Goal: Task Accomplishment & Management: Complete application form

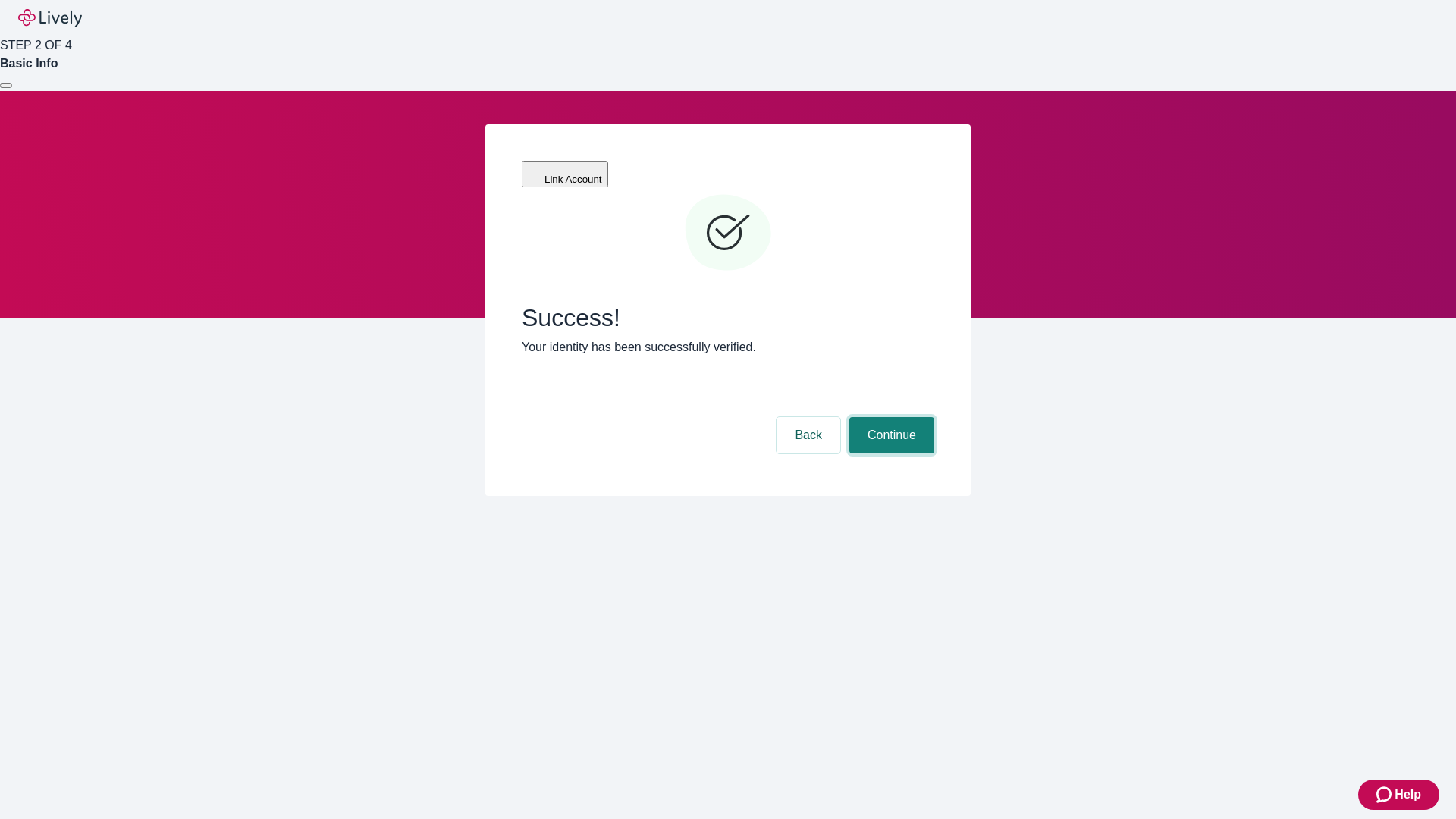
click at [889, 417] on button "Continue" at bounding box center [891, 434] width 85 height 36
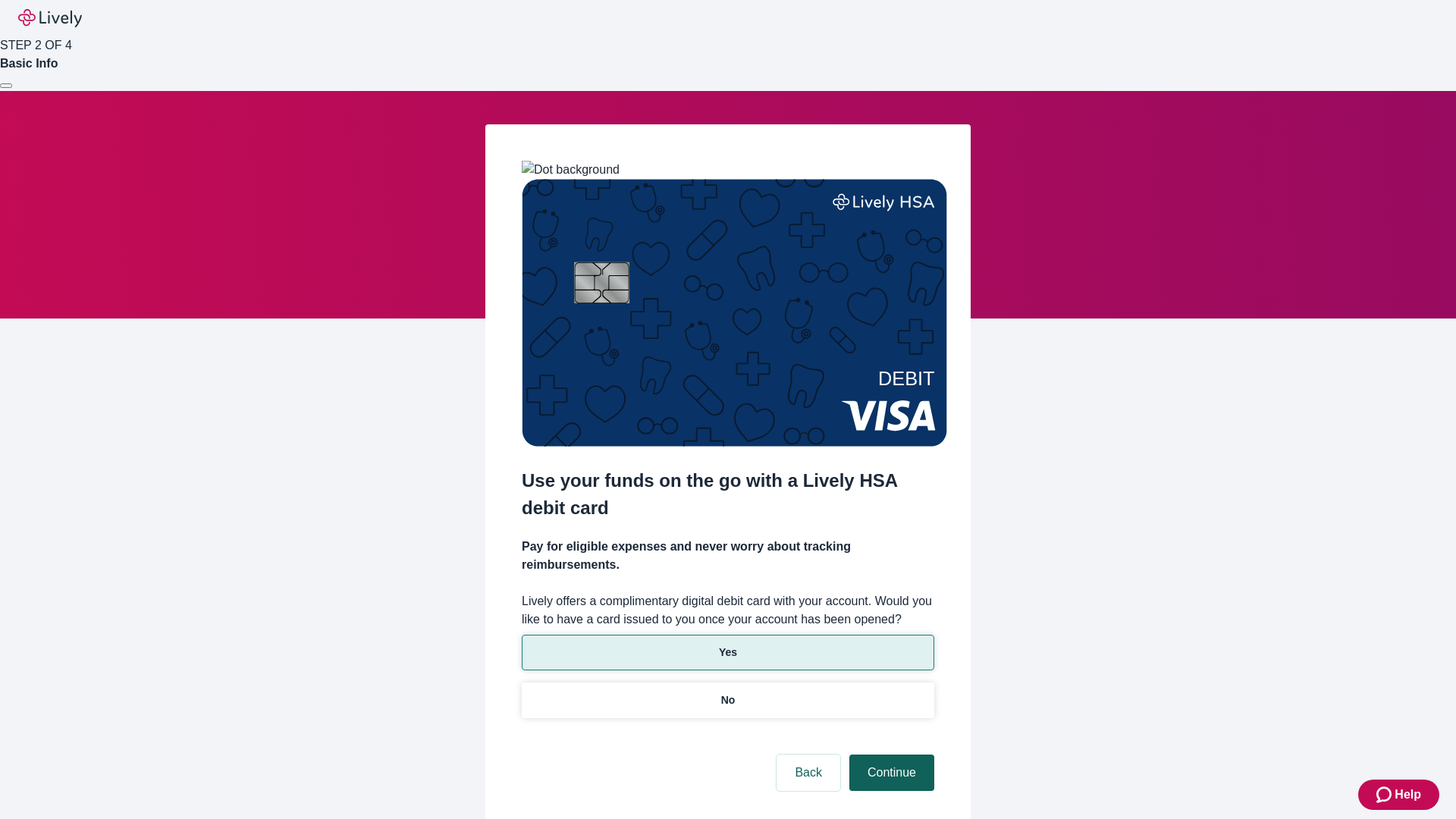
click at [727, 692] on p "No" at bounding box center [728, 700] width 14 height 16
click at [889, 754] on button "Continue" at bounding box center [891, 772] width 85 height 36
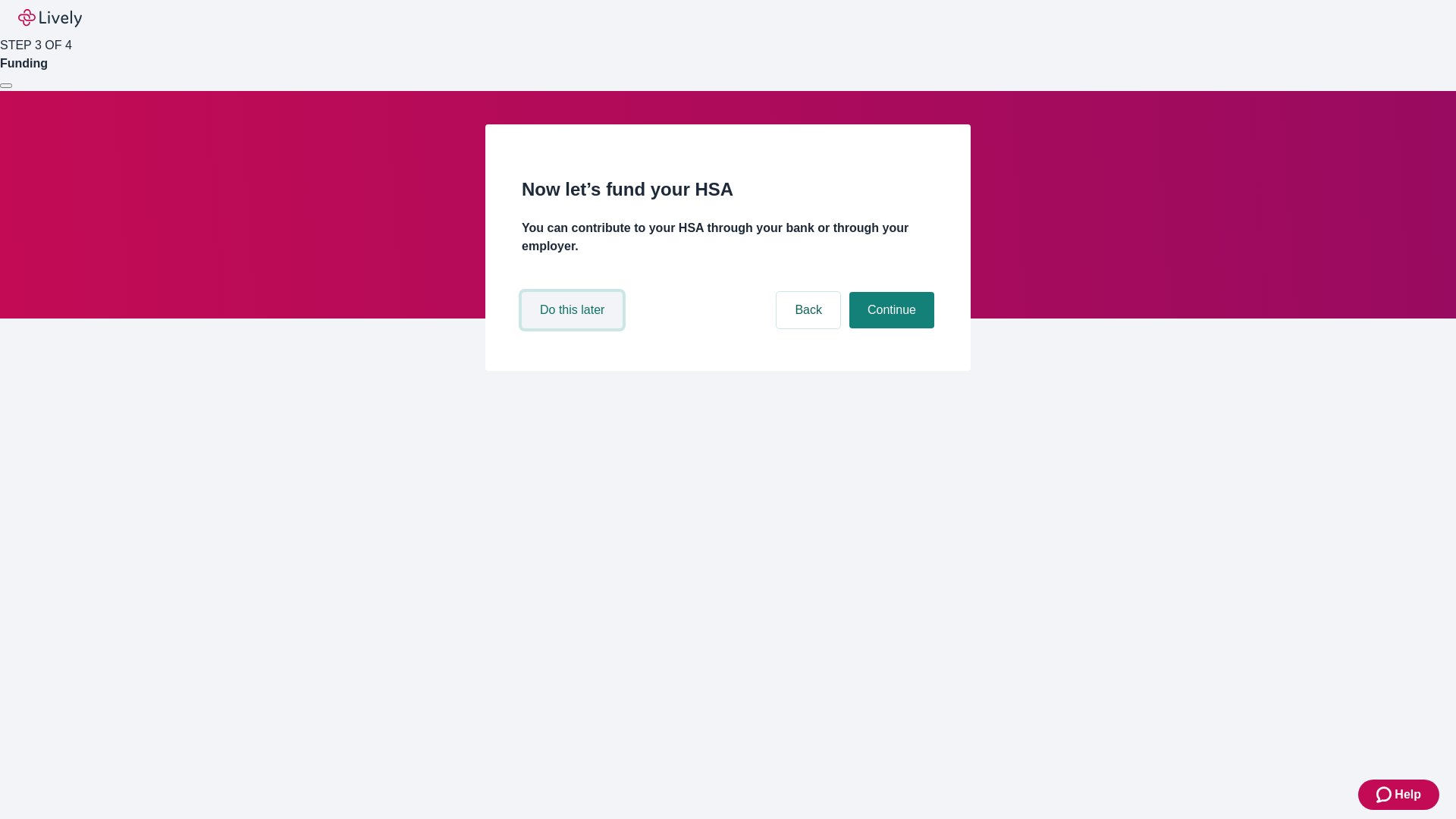
click at [574, 328] on button "Do this later" at bounding box center [572, 309] width 101 height 36
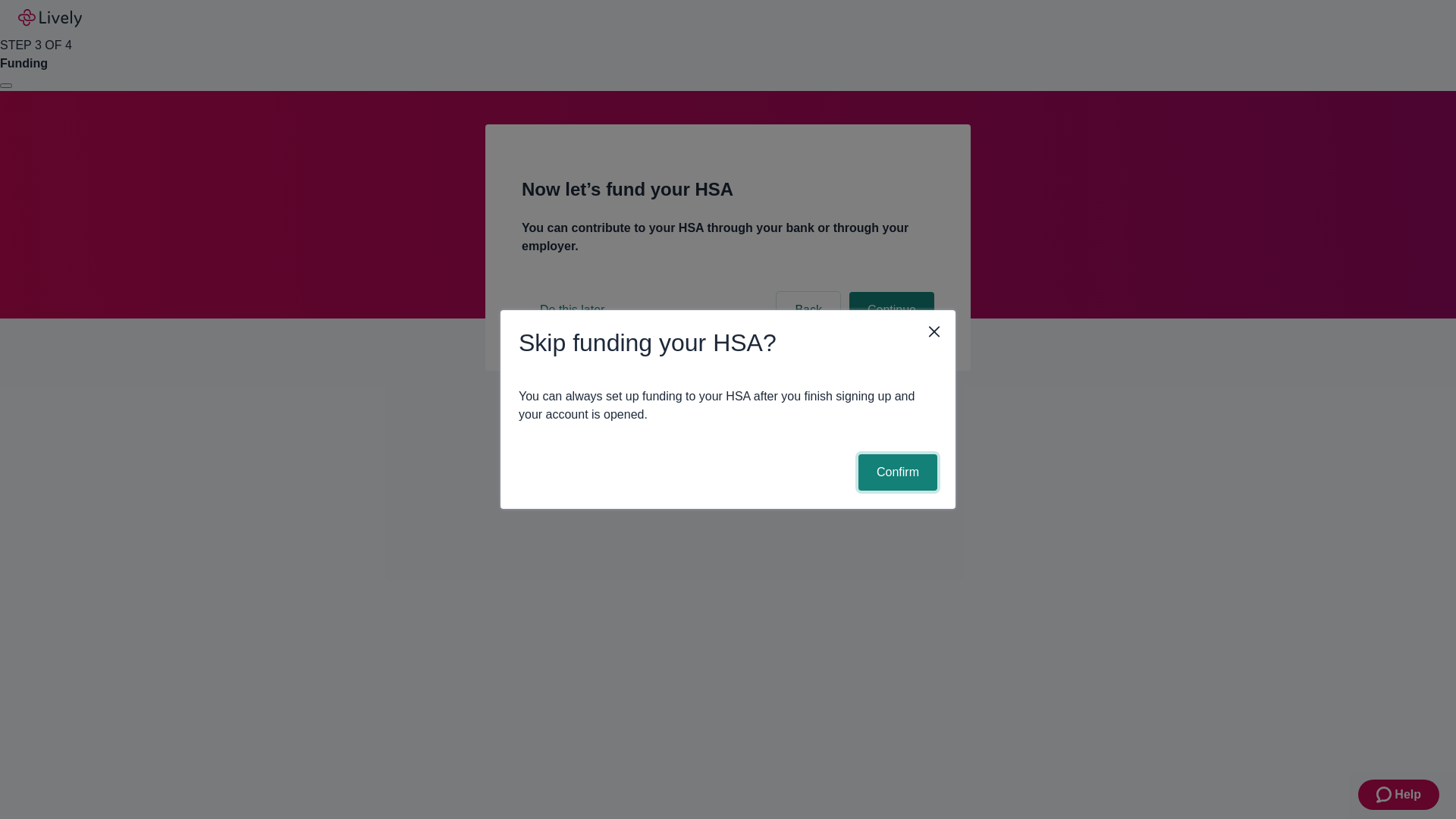
click at [895, 472] on button "Confirm" at bounding box center [897, 472] width 79 height 36
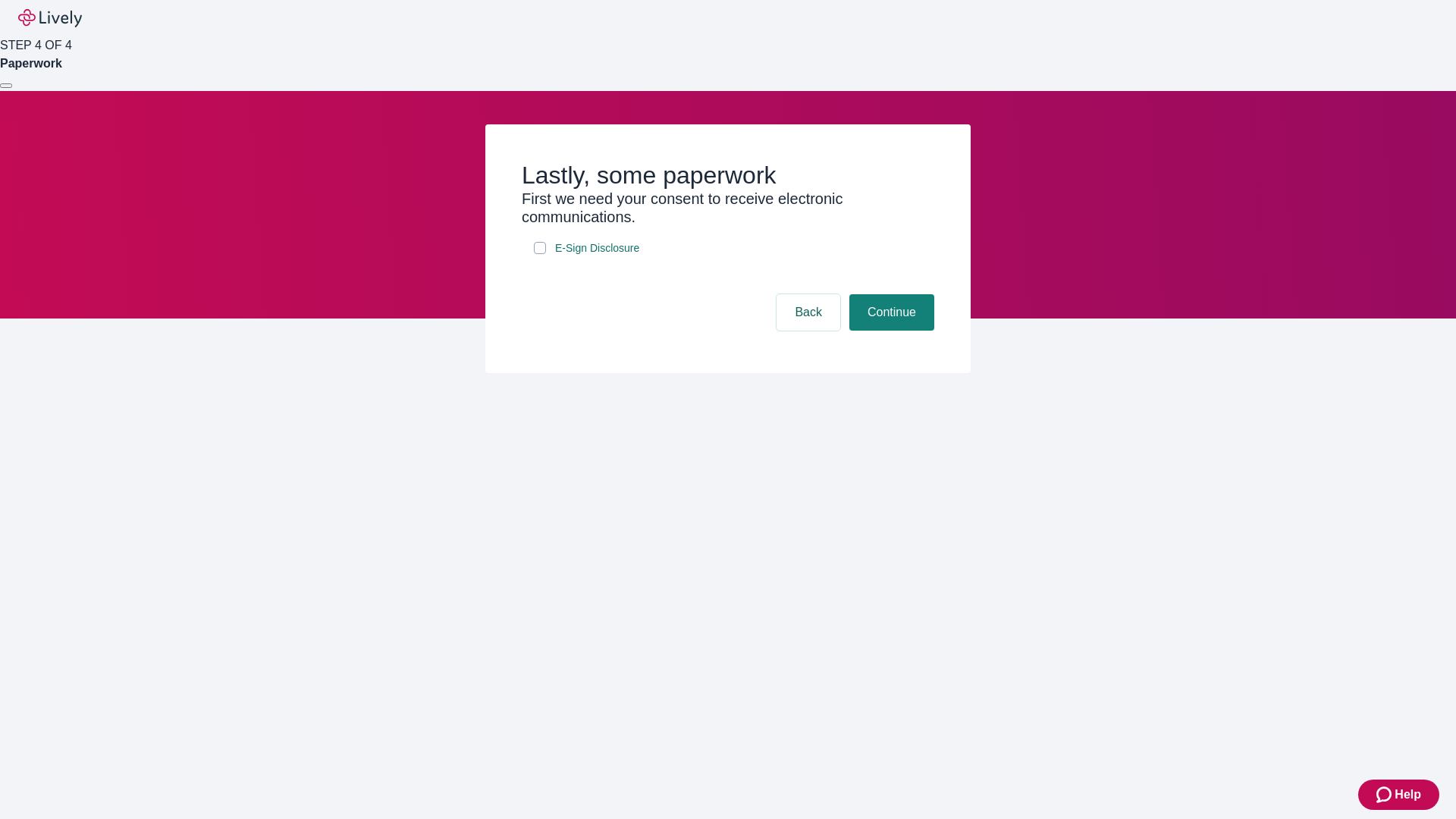
click at [540, 254] on input "E-Sign Disclosure" at bounding box center [539, 248] width 12 height 12
checkbox input "true"
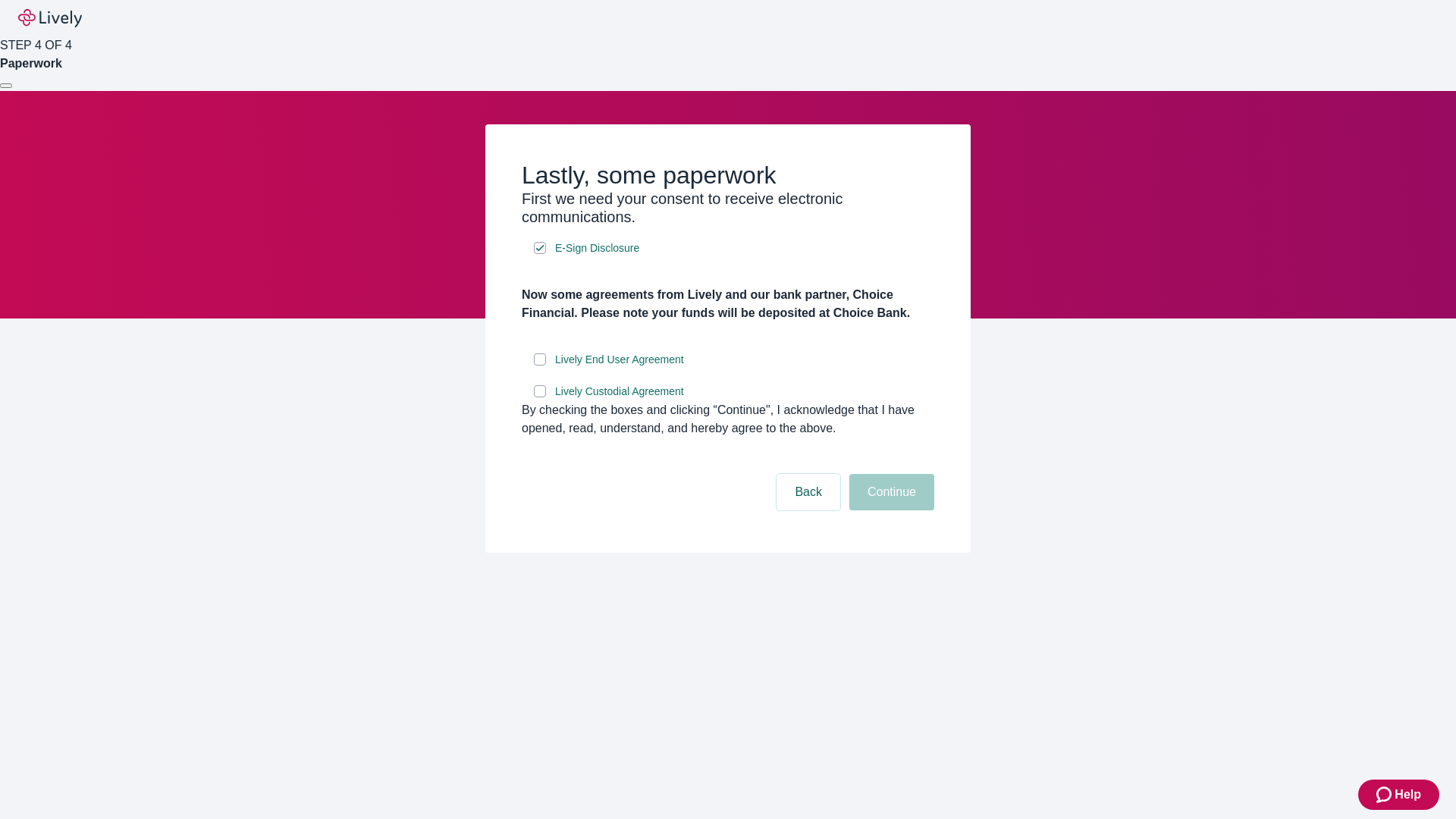
click at [540, 365] on input "Lively End User Agreement" at bounding box center [539, 359] width 12 height 12
checkbox input "true"
click at [540, 397] on input "Lively Custodial Agreement" at bounding box center [539, 391] width 12 height 12
checkbox input "true"
click at [889, 511] on button "Continue" at bounding box center [891, 491] width 85 height 36
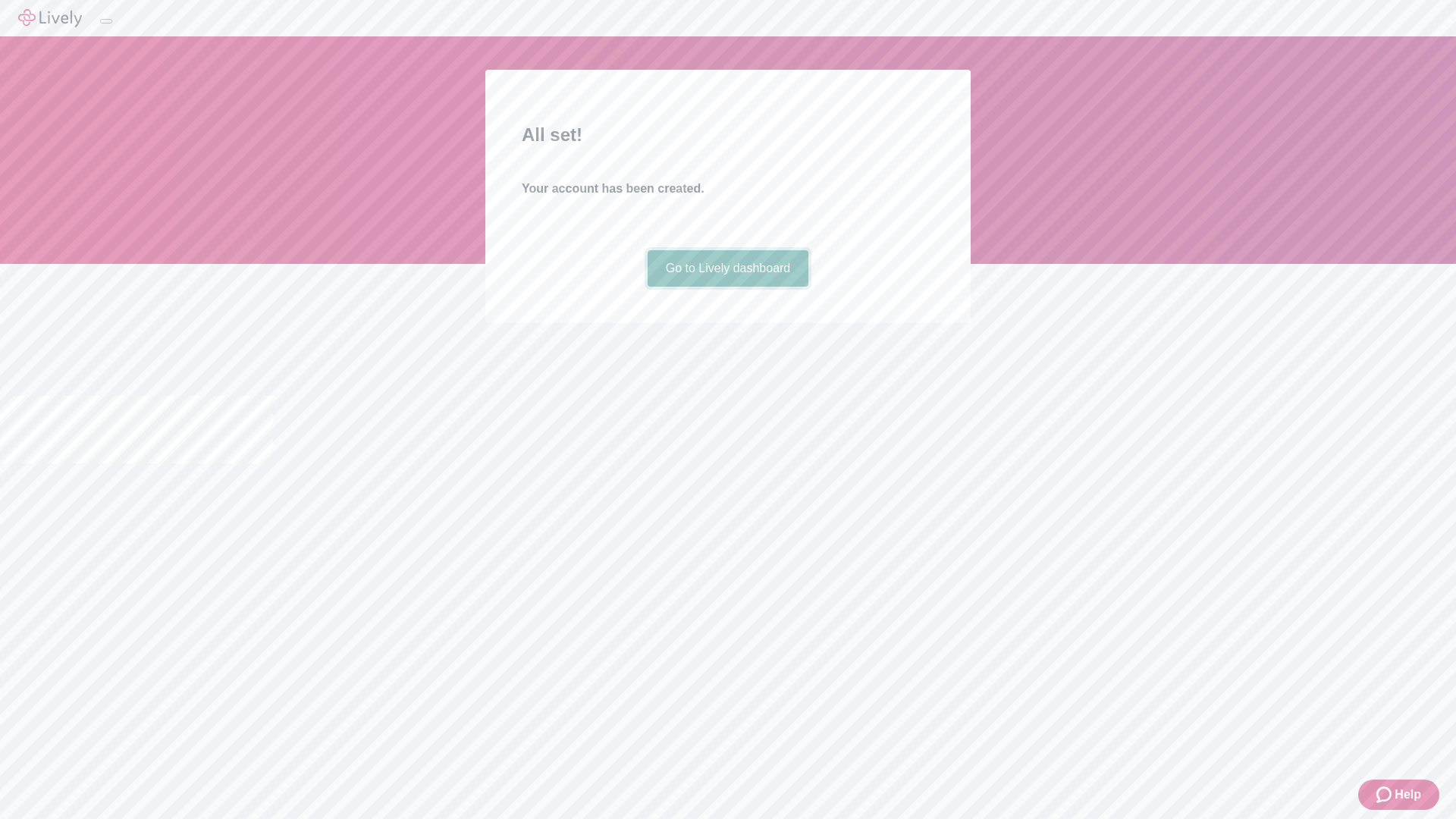
click at [727, 287] on link "Go to Lively dashboard" at bounding box center [728, 268] width 161 height 36
